Goal: Information Seeking & Learning: Check status

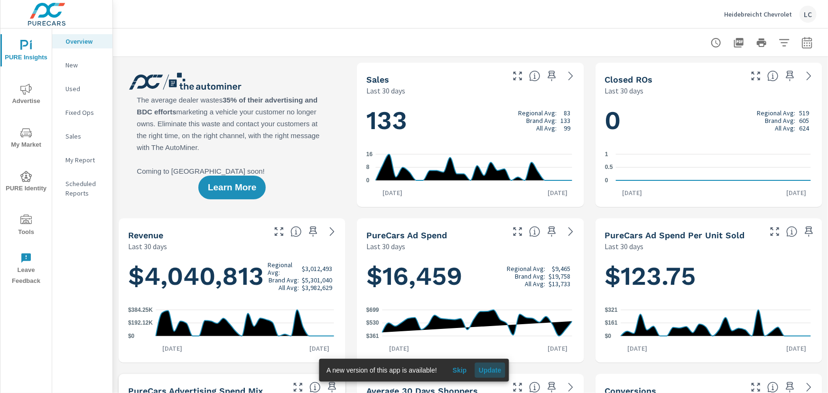
click at [489, 368] on span "Update" at bounding box center [490, 370] width 23 height 9
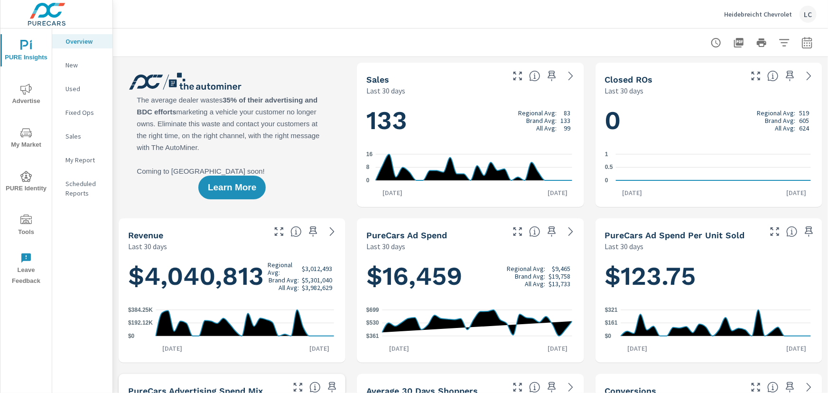
click at [24, 91] on icon "nav menu" at bounding box center [25, 89] width 11 height 11
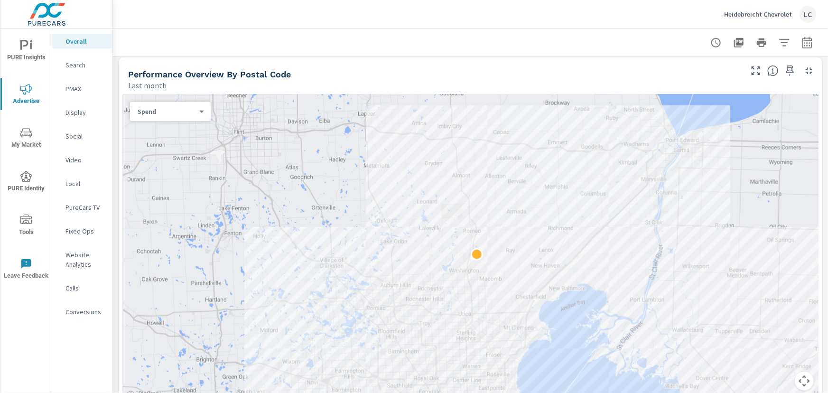
scroll to position [345, 0]
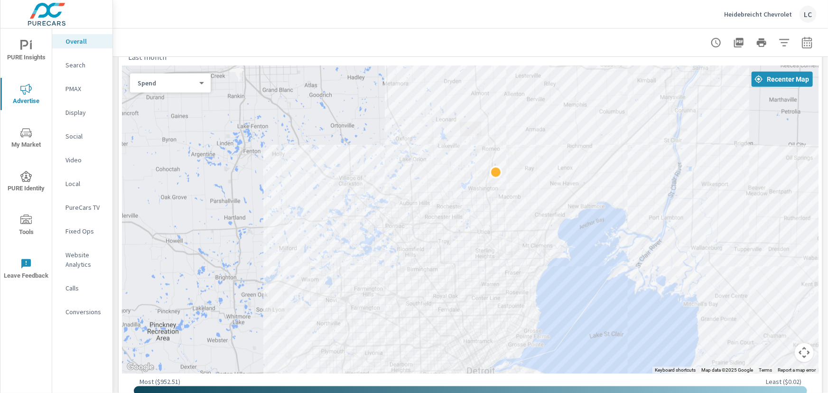
drag, startPoint x: 613, startPoint y: 349, endPoint x: 604, endPoint y: 309, distance: 41.2
click at [76, 208] on p "PureCars TV" at bounding box center [85, 207] width 39 height 9
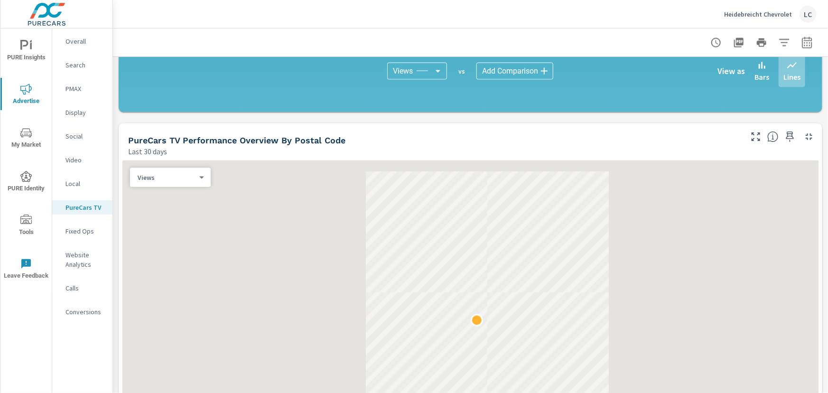
scroll to position [733, 0]
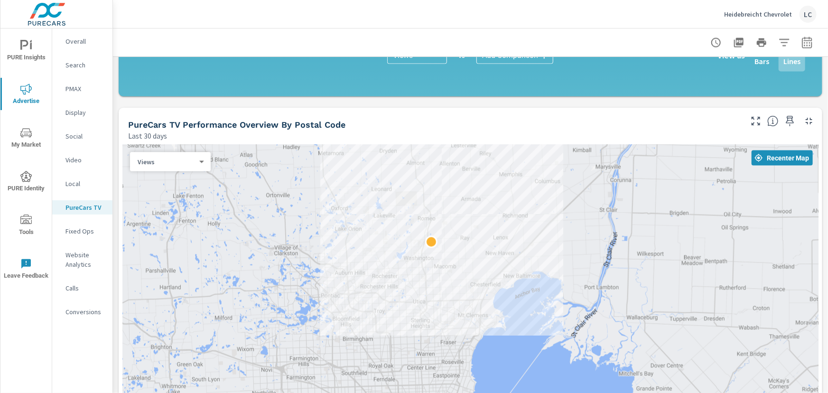
drag, startPoint x: 500, startPoint y: 272, endPoint x: 448, endPoint y: 215, distance: 76.6
click at [448, 215] on div at bounding box center [470, 299] width 696 height 308
